Goal: Entertainment & Leisure: Browse casually

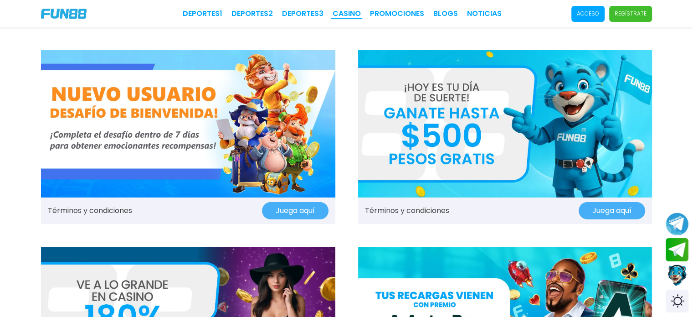
click at [359, 10] on link "CASINO" at bounding box center [347, 13] width 28 height 11
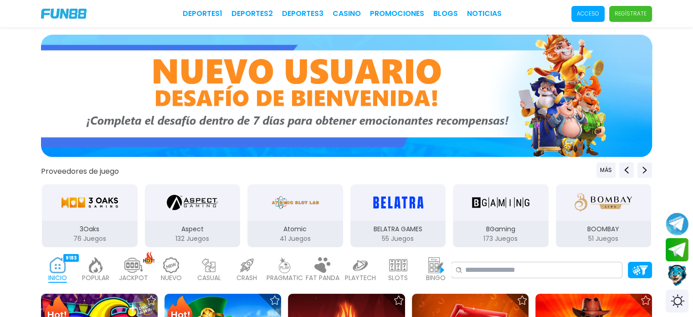
drag, startPoint x: 497, startPoint y: 87, endPoint x: 260, endPoint y: 92, distance: 236.9
click at [260, 92] on img at bounding box center [346, 96] width 611 height 122
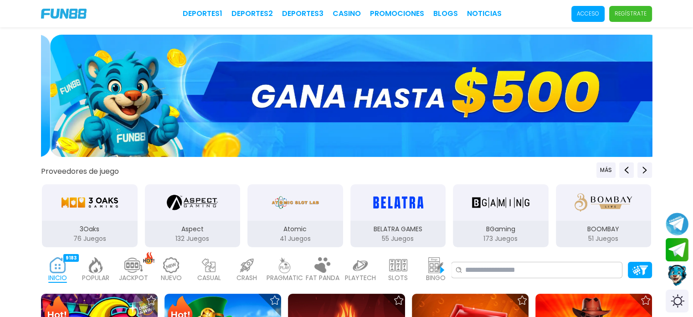
drag, startPoint x: 266, startPoint y: 92, endPoint x: 191, endPoint y: 92, distance: 75.2
click at [195, 92] on img at bounding box center [355, 96] width 611 height 122
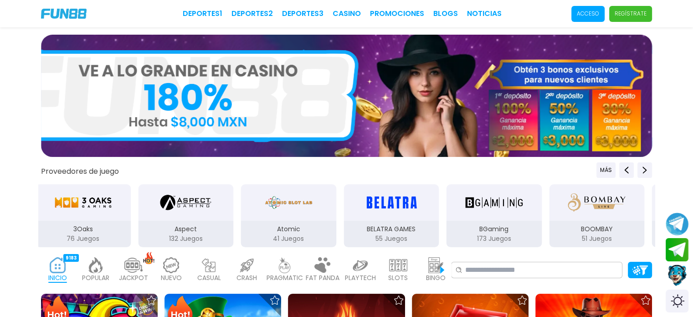
drag, startPoint x: 533, startPoint y: 108, endPoint x: 638, endPoint y: 125, distance: 106.7
click at [626, 123] on img at bounding box center [346, 96] width 611 height 122
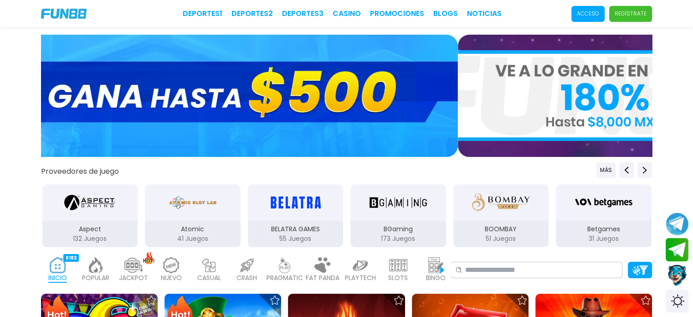
drag, startPoint x: 497, startPoint y: 106, endPoint x: 371, endPoint y: 83, distance: 127.8
click at [376, 85] on img at bounding box center [152, 96] width 611 height 122
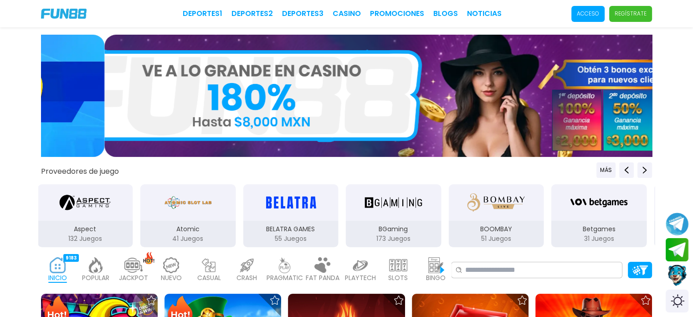
drag, startPoint x: 434, startPoint y: 79, endPoint x: 646, endPoint y: 103, distance: 213.7
click at [631, 100] on img at bounding box center [409, 96] width 611 height 122
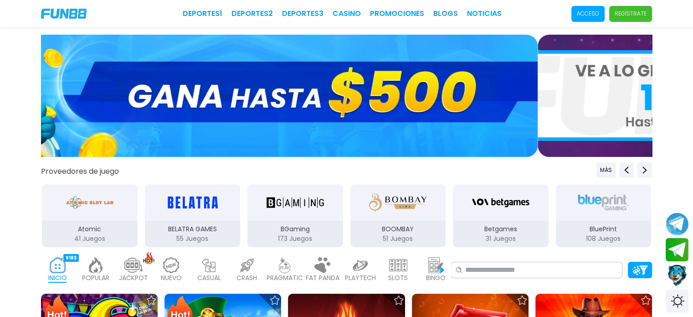
drag, startPoint x: 598, startPoint y: 101, endPoint x: 307, endPoint y: 73, distance: 292.5
click at [377, 87] on img at bounding box center [232, 96] width 611 height 122
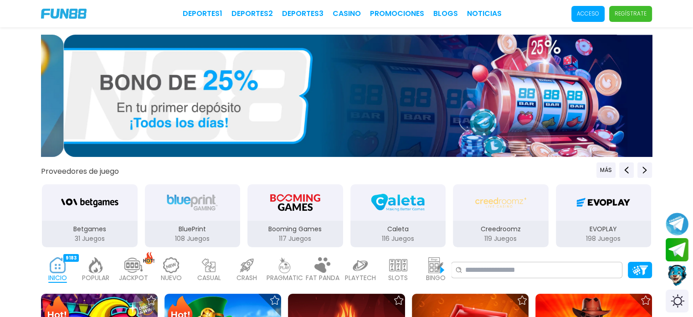
drag, startPoint x: 552, startPoint y: 87, endPoint x: 538, endPoint y: 91, distance: 14.7
drag, startPoint x: 541, startPoint y: 91, endPoint x: 552, endPoint y: 90, distance: 11.4
click at [552, 90] on img at bounding box center [369, 96] width 611 height 122
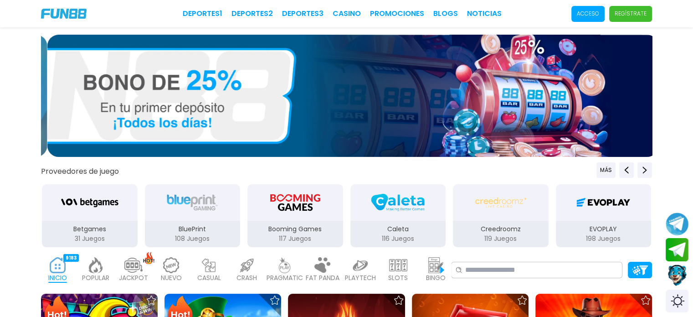
drag, startPoint x: 370, startPoint y: 82, endPoint x: 699, endPoint y: 85, distance: 329.0
click at [667, 85] on div at bounding box center [346, 98] width 693 height 126
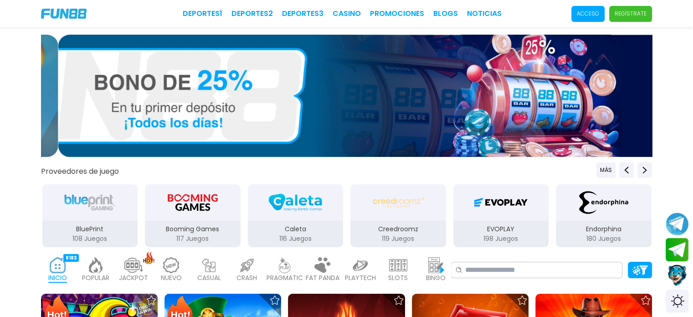
drag, startPoint x: 445, startPoint y: 62, endPoint x: 699, endPoint y: 63, distance: 254.7
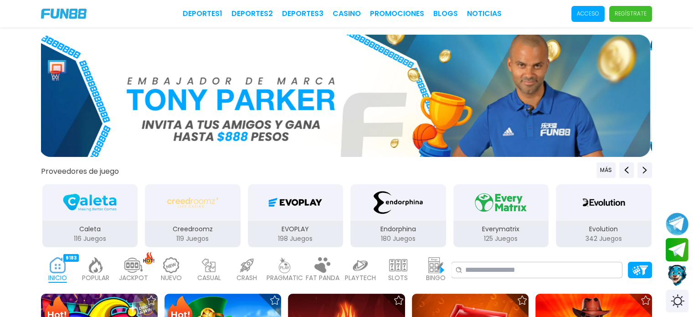
drag, startPoint x: 584, startPoint y: 87, endPoint x: 354, endPoint y: 95, distance: 230.2
click at [360, 95] on img at bounding box center [344, 96] width 611 height 122
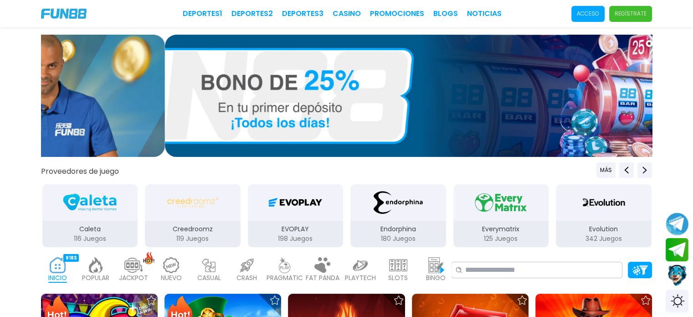
drag, startPoint x: 430, startPoint y: 93, endPoint x: 699, endPoint y: 93, distance: 269.7
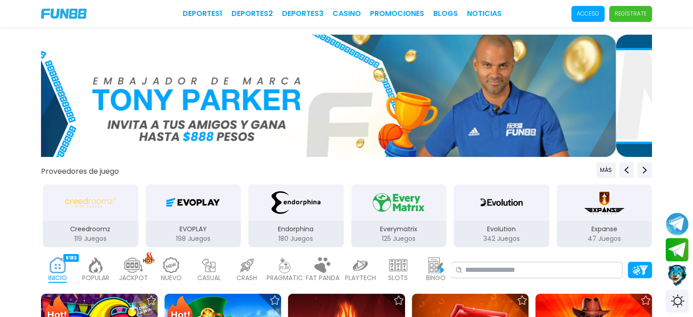
drag, startPoint x: 433, startPoint y: 90, endPoint x: 282, endPoint y: 80, distance: 150.7
click at [215, 87] on img at bounding box center [310, 96] width 611 height 122
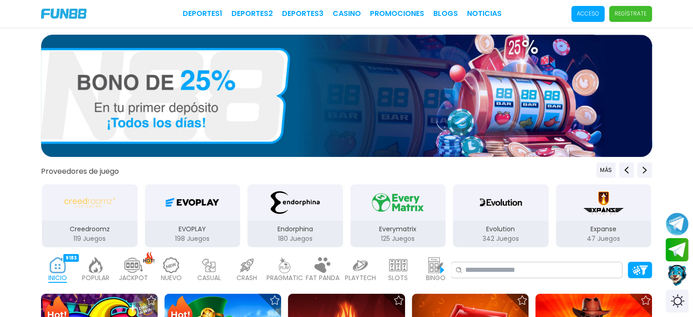
drag, startPoint x: 408, startPoint y: 77, endPoint x: 194, endPoint y: 77, distance: 214.6
click at [75, 69] on img at bounding box center [346, 96] width 611 height 122
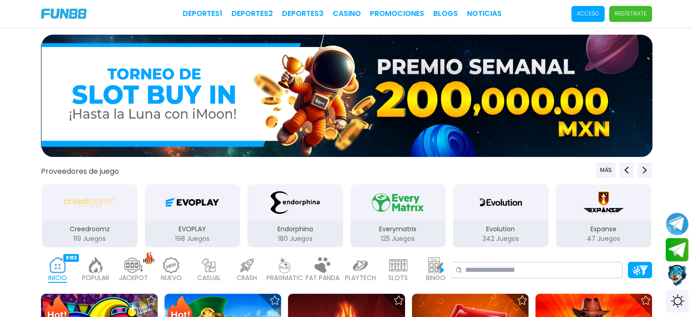
drag, startPoint x: 342, startPoint y: 93, endPoint x: 141, endPoint y: 98, distance: 201.0
click at [151, 99] on img at bounding box center [346, 96] width 611 height 122
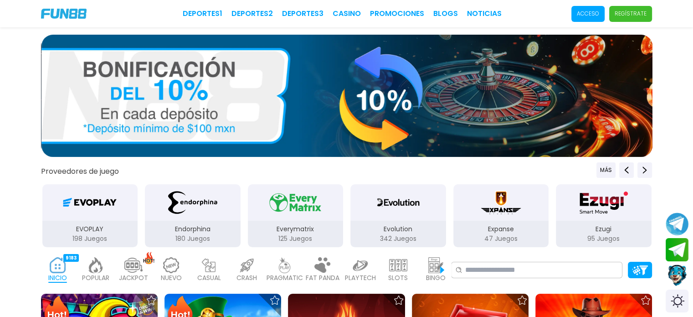
drag, startPoint x: 319, startPoint y: 109, endPoint x: 96, endPoint y: 118, distance: 223.4
click at [109, 118] on img at bounding box center [346, 96] width 611 height 122
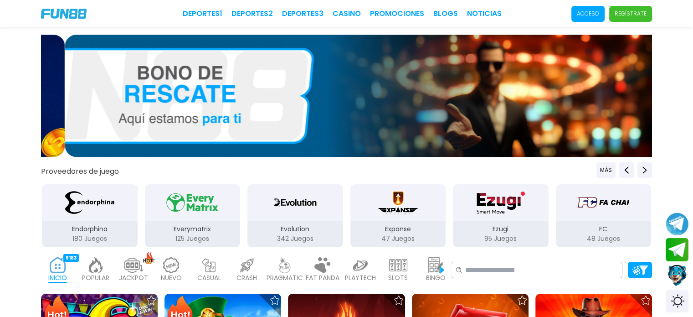
drag, startPoint x: 355, startPoint y: 98, endPoint x: 699, endPoint y: 98, distance: 344.4
click at [662, 98] on div at bounding box center [346, 98] width 693 height 126
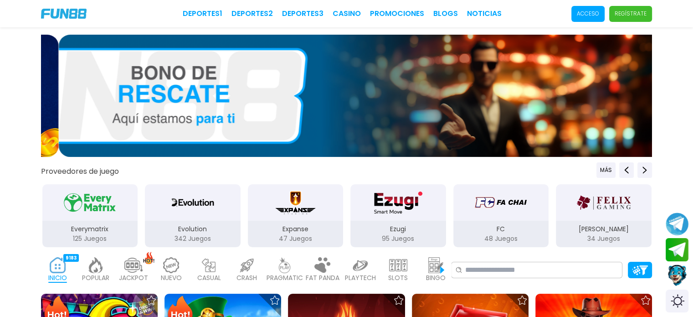
drag, startPoint x: 581, startPoint y: 105, endPoint x: 699, endPoint y: 94, distance: 119.0
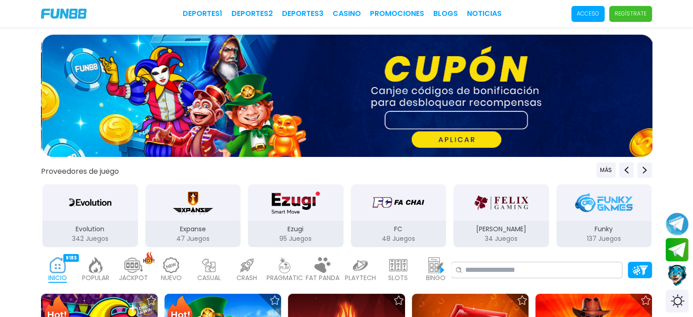
drag, startPoint x: 193, startPoint y: 112, endPoint x: 113, endPoint y: 109, distance: 79.3
click at [115, 109] on img at bounding box center [347, 96] width 611 height 122
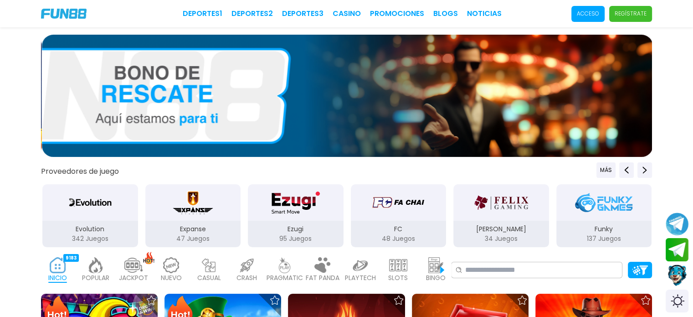
drag, startPoint x: 406, startPoint y: 103, endPoint x: 161, endPoint y: 97, distance: 245.6
click at [165, 98] on img at bounding box center [347, 96] width 611 height 122
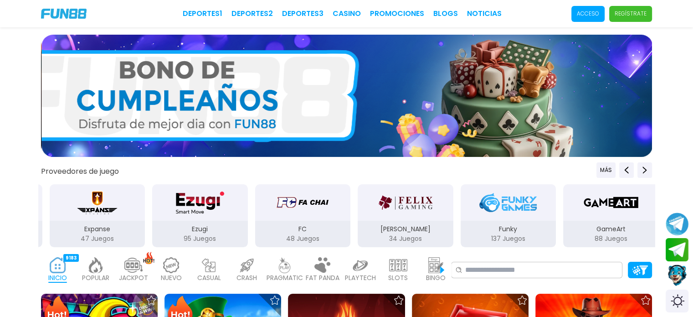
drag, startPoint x: 430, startPoint y: 104, endPoint x: 169, endPoint y: 101, distance: 260.6
click at [90, 104] on img at bounding box center [346, 96] width 611 height 122
